Goal: Task Accomplishment & Management: Manage account settings

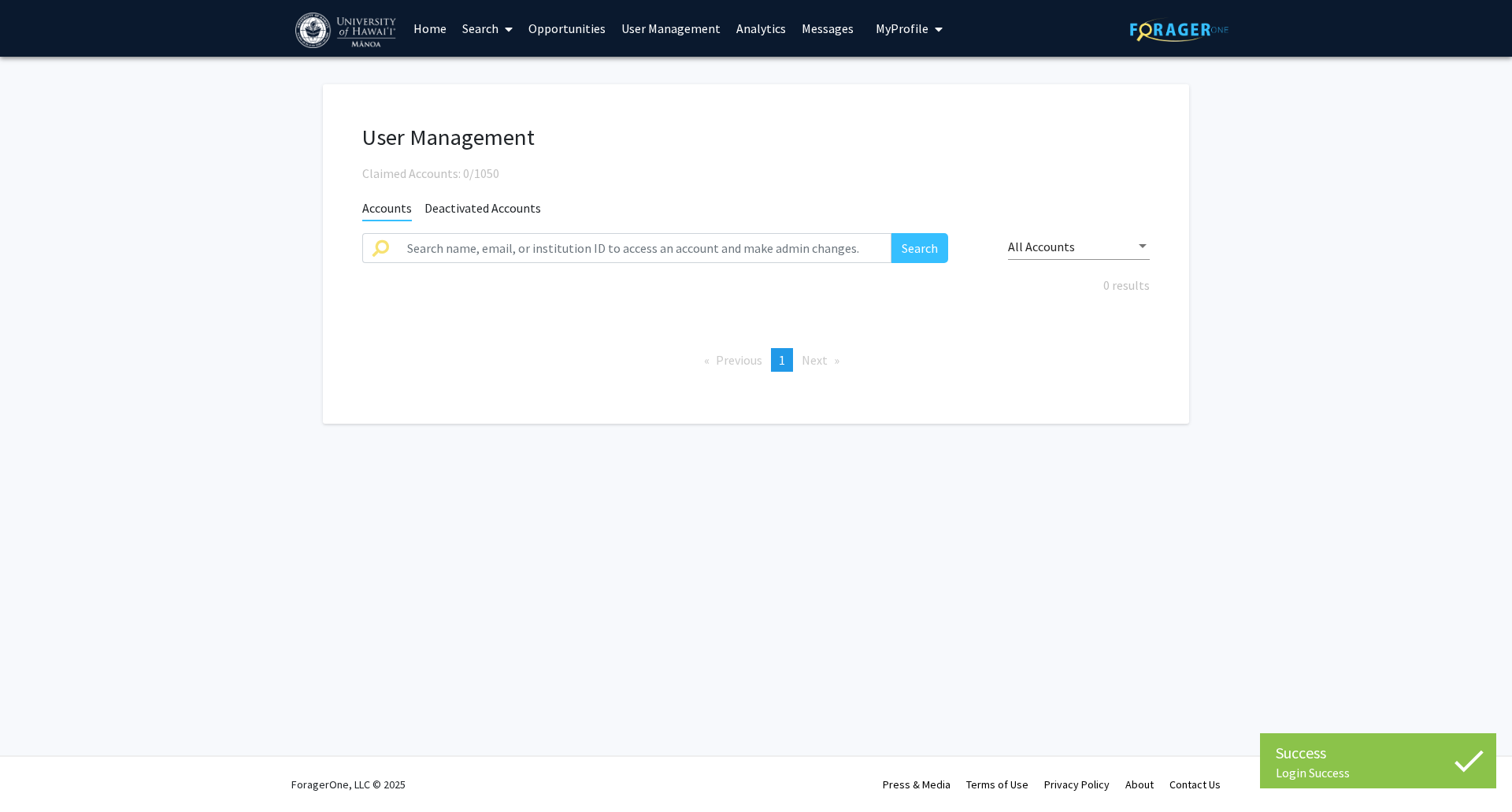
click at [506, 207] on span "Deactivated Accounts" at bounding box center [483, 210] width 117 height 20
click at [385, 211] on span "Accounts" at bounding box center [386, 210] width 49 height 20
click at [916, 20] on span "My Profile" at bounding box center [902, 27] width 53 height 15
click at [901, 120] on link "Log Out" at bounding box center [957, 118] width 141 height 19
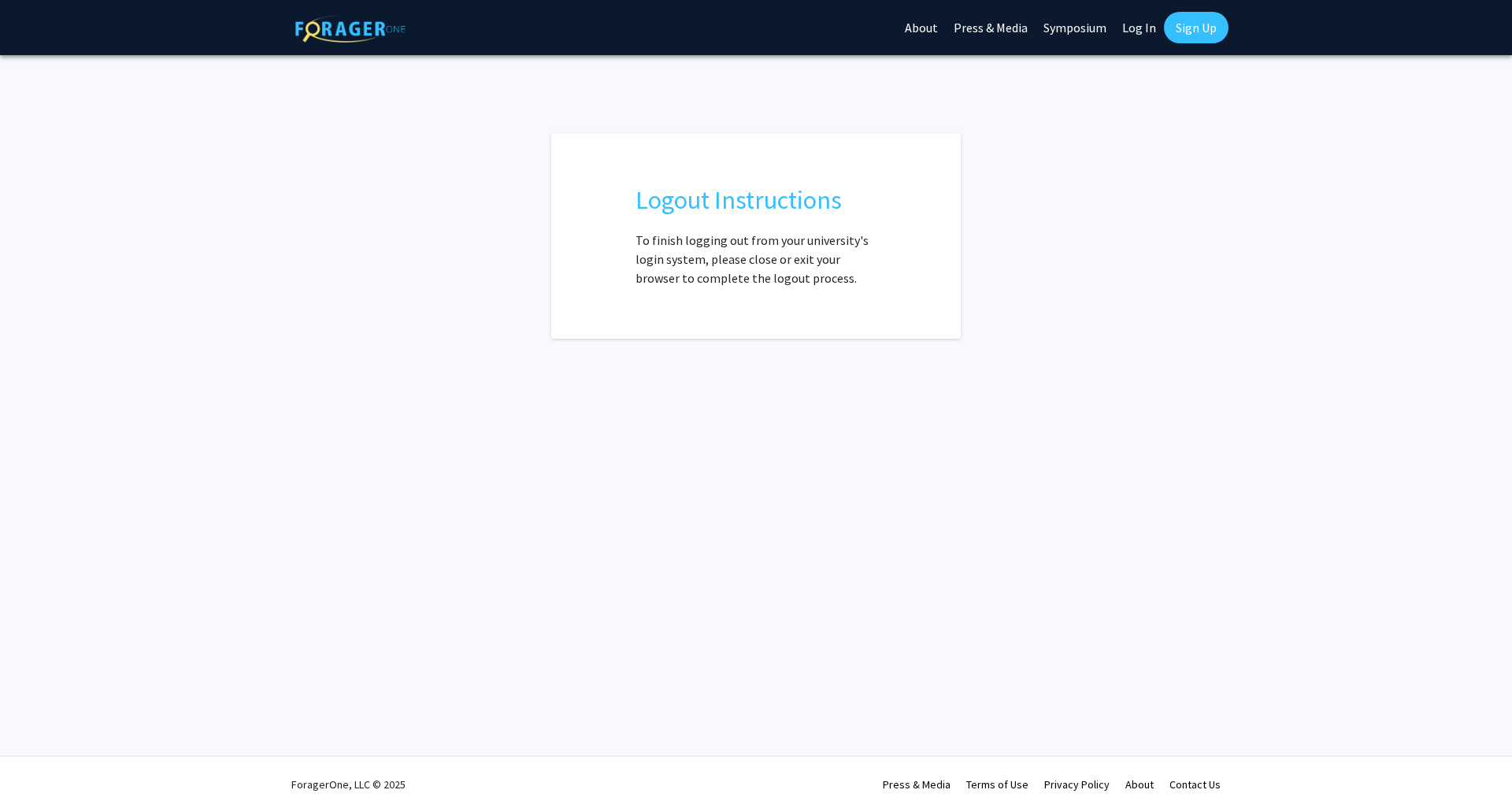
click at [1130, 32] on link "Log In" at bounding box center [1138, 27] width 49 height 55
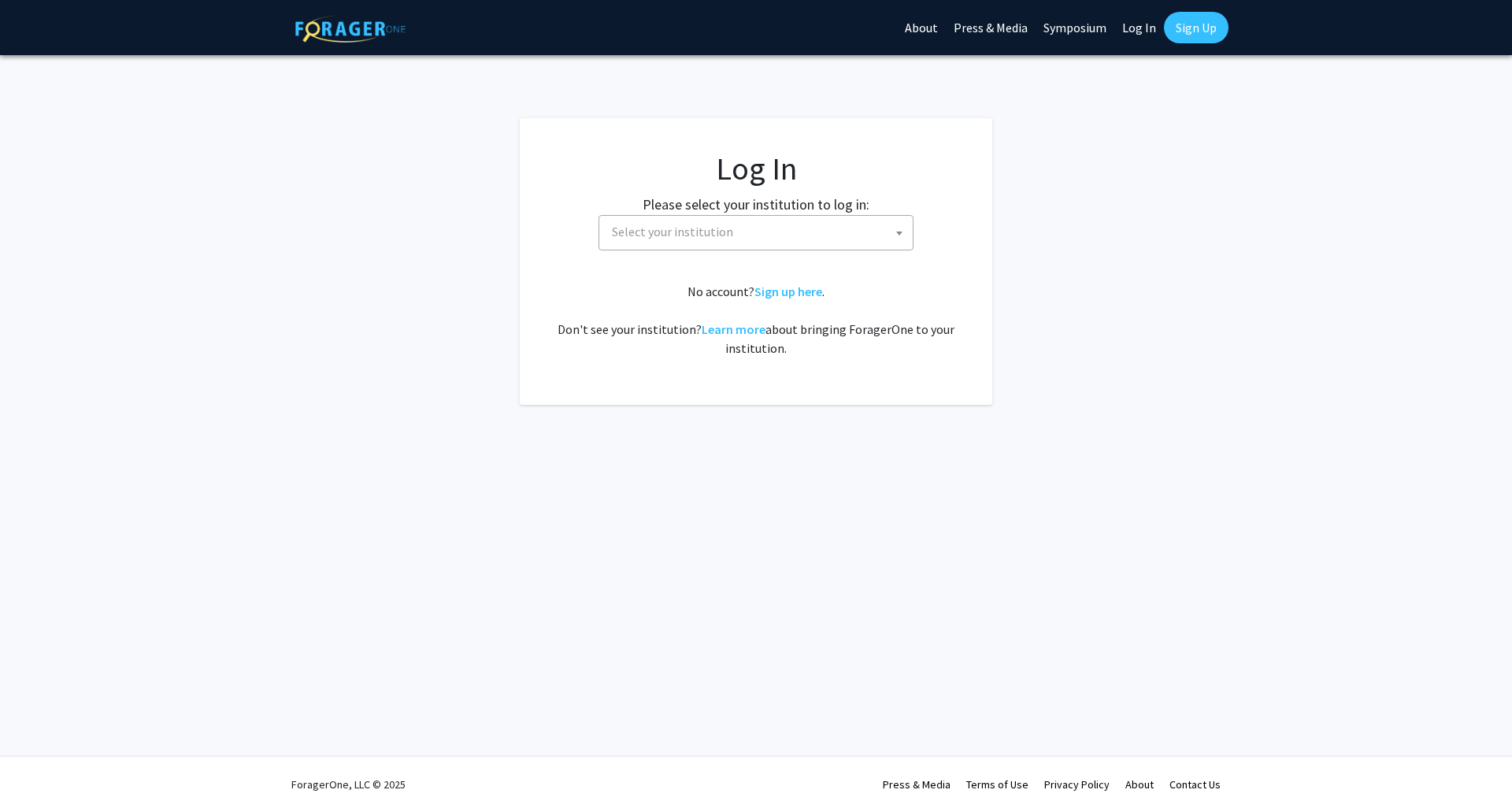
click at [691, 229] on span "Select your institution" at bounding box center [672, 231] width 121 height 15
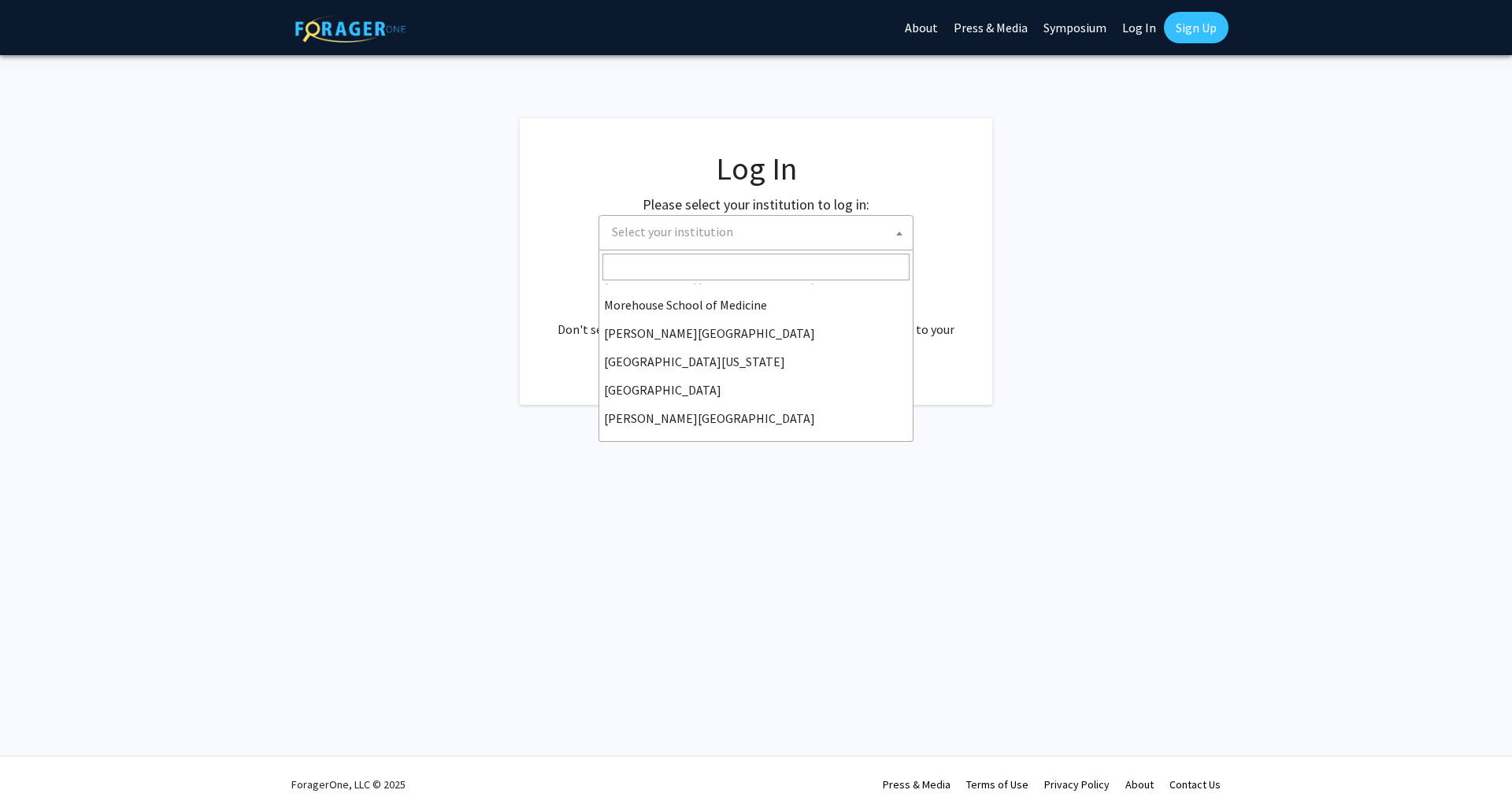
scroll to position [551, 0]
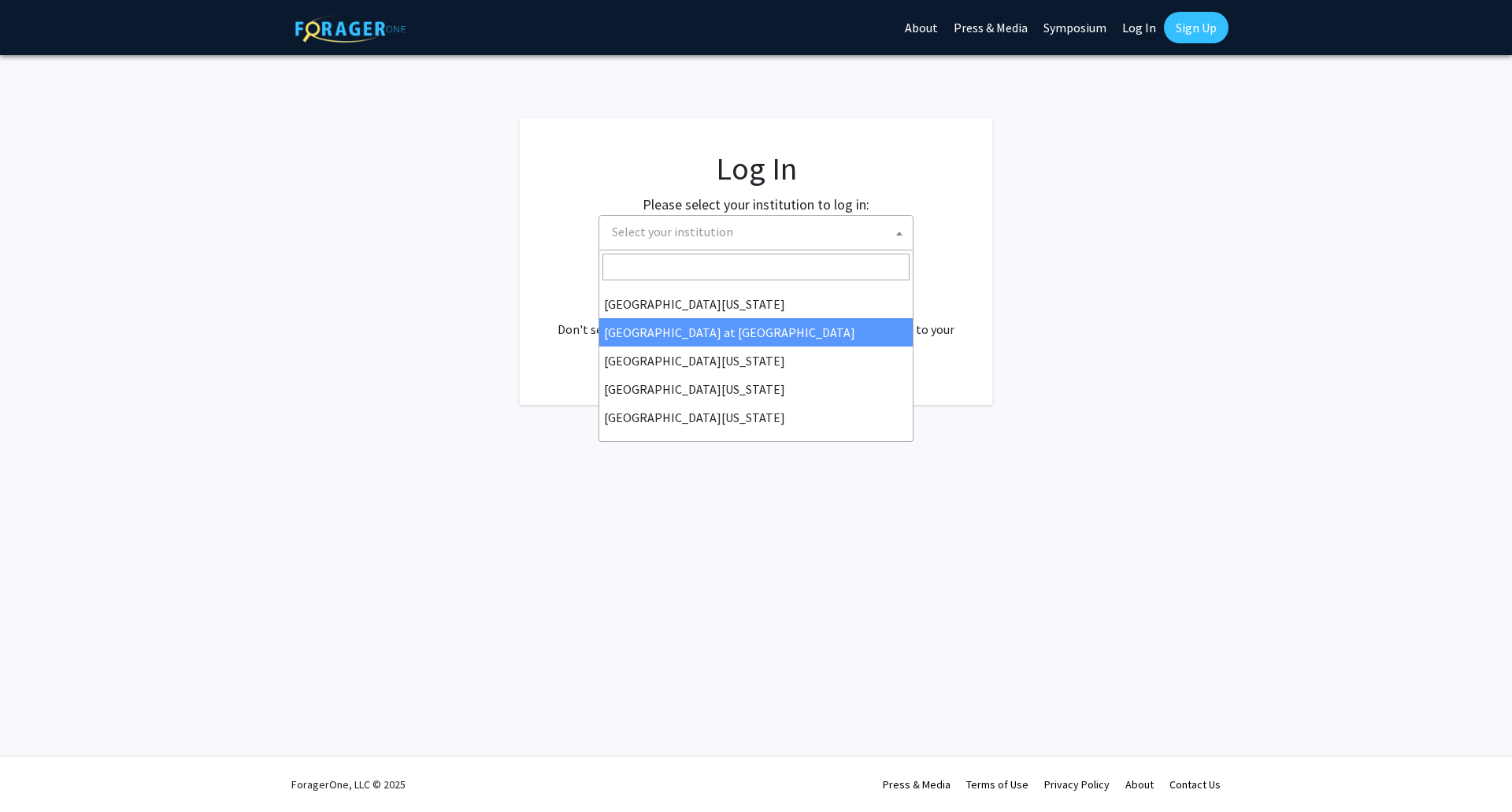
select select "18"
